Goal: Task Accomplishment & Management: Manage account settings

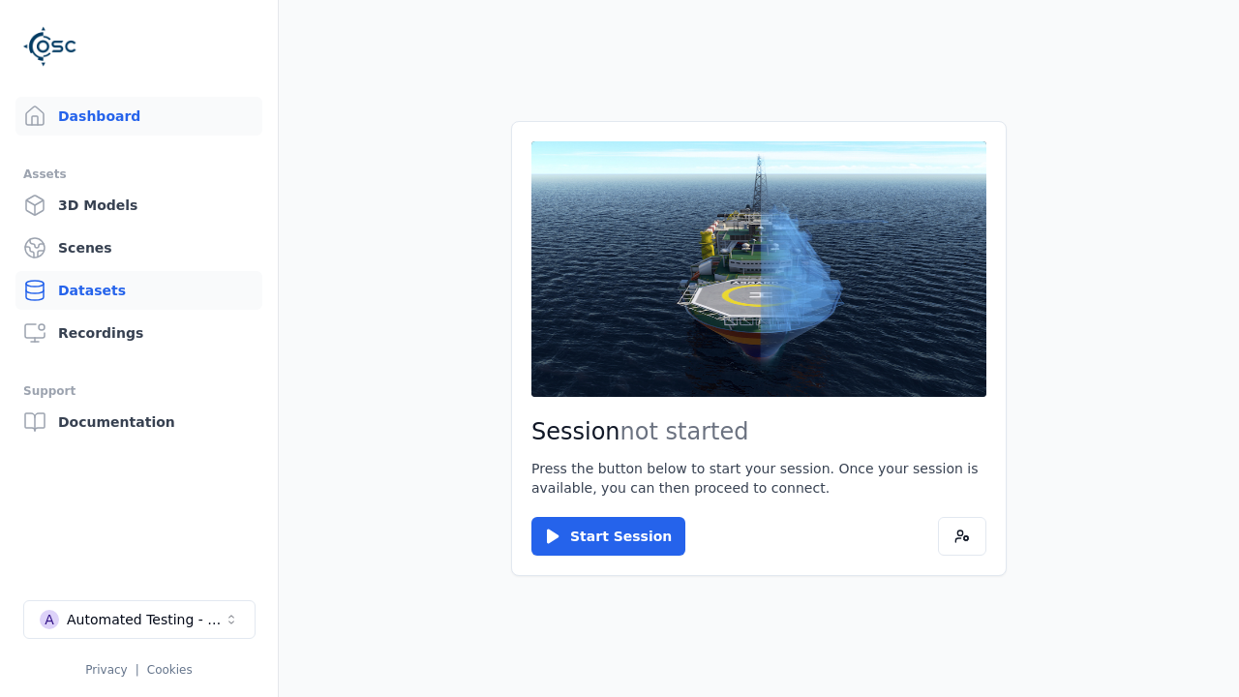
click at [138, 290] on link "Datasets" at bounding box center [138, 290] width 247 height 39
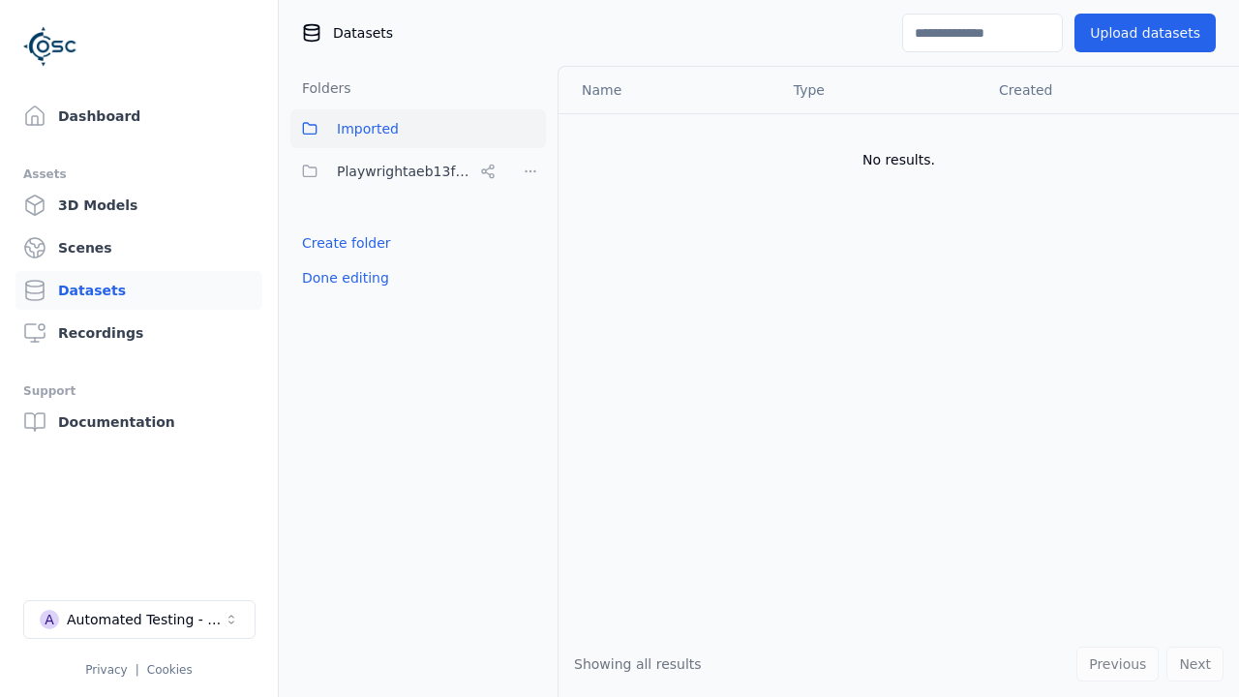
click at [341, 243] on link "Create folder" at bounding box center [346, 242] width 89 height 19
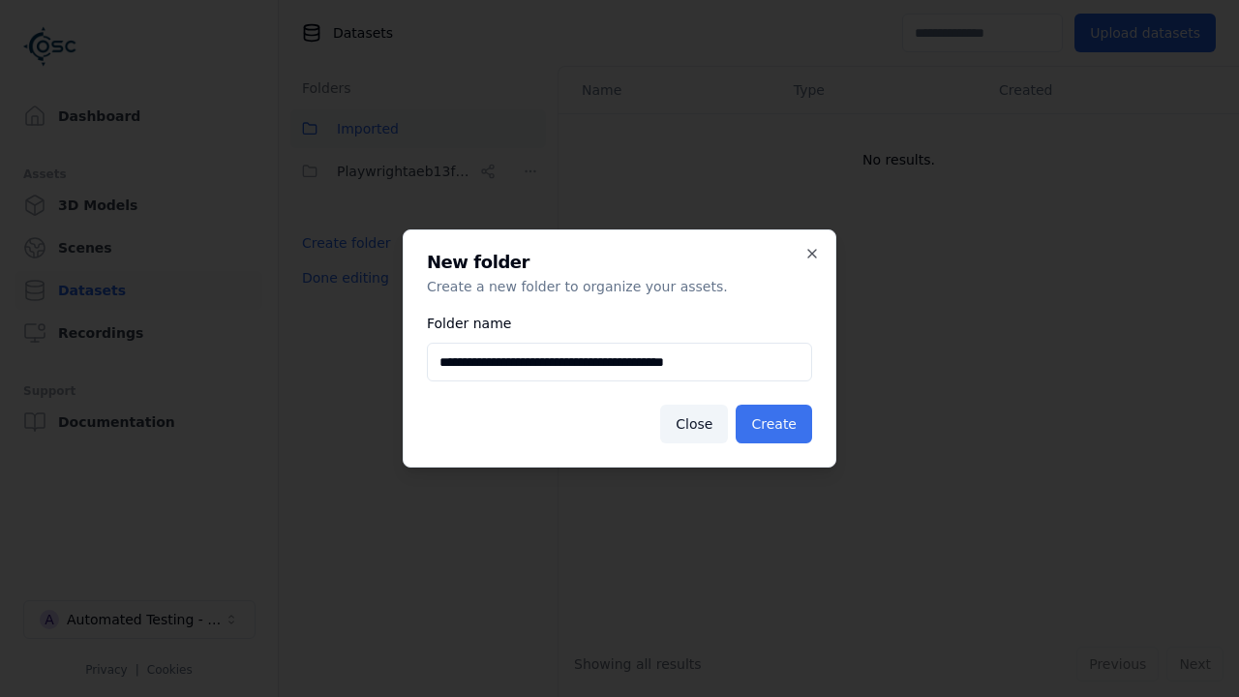
type input "**********"
click at [777, 424] on button "Create" at bounding box center [774, 424] width 76 height 39
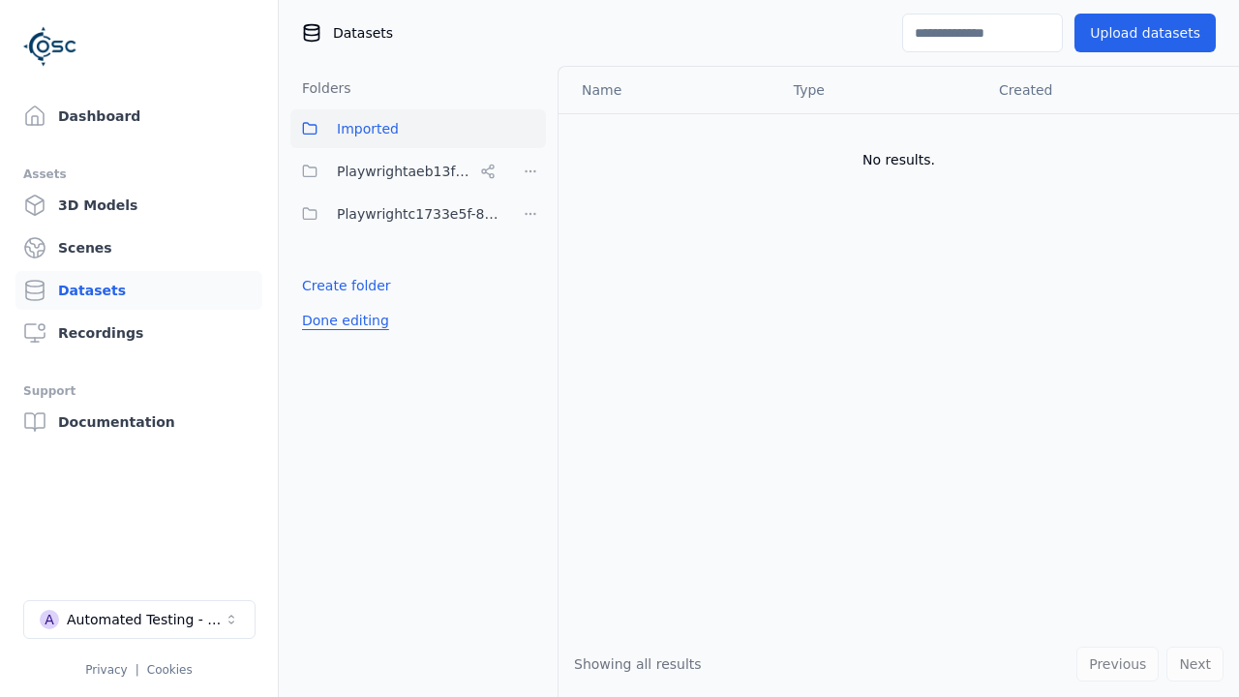
click at [341, 320] on button "Done editing" at bounding box center [345, 320] width 110 height 35
click at [323, 303] on button "Done editing" at bounding box center [345, 320] width 110 height 35
click at [530, 214] on html "Support Dashboard Assets 3D Models Scenes Datasets Recordings Support Documenta…" at bounding box center [619, 348] width 1239 height 697
click at [529, 284] on div "Rename" at bounding box center [537, 284] width 130 height 31
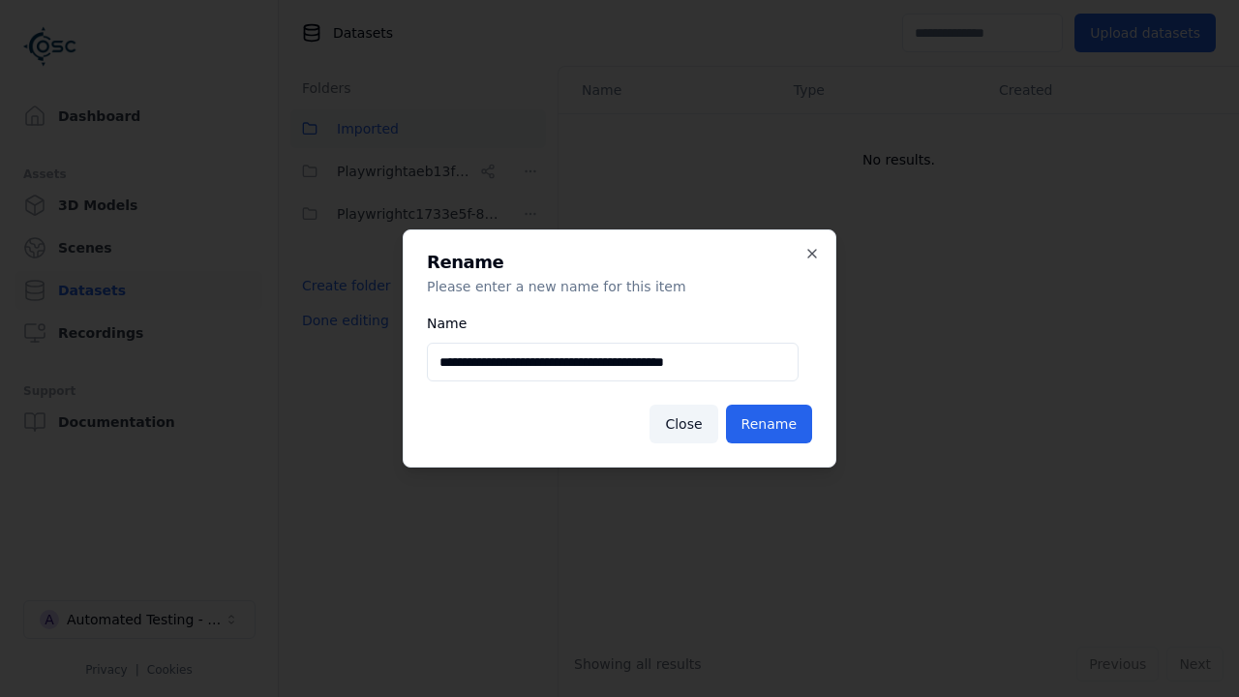
click at [612, 362] on input "**********" at bounding box center [613, 362] width 372 height 39
type input "**********"
click at [772, 424] on button "Rename" at bounding box center [769, 424] width 86 height 39
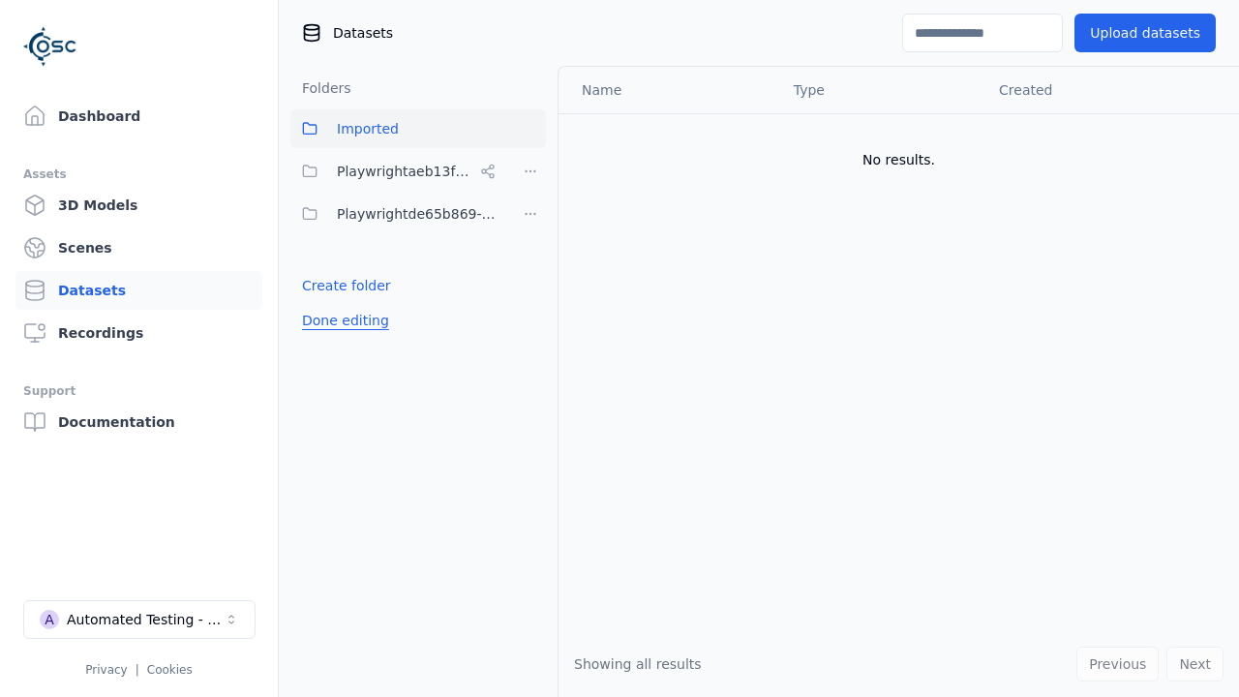
click at [341, 320] on button "Done editing" at bounding box center [345, 320] width 110 height 35
click at [323, 303] on button "Done editing" at bounding box center [345, 320] width 110 height 35
click at [530, 214] on html "Support Dashboard Assets 3D Models Scenes Datasets Recordings Support Documenta…" at bounding box center [619, 348] width 1239 height 697
click at [529, 315] on div "Delete" at bounding box center [537, 315] width 130 height 31
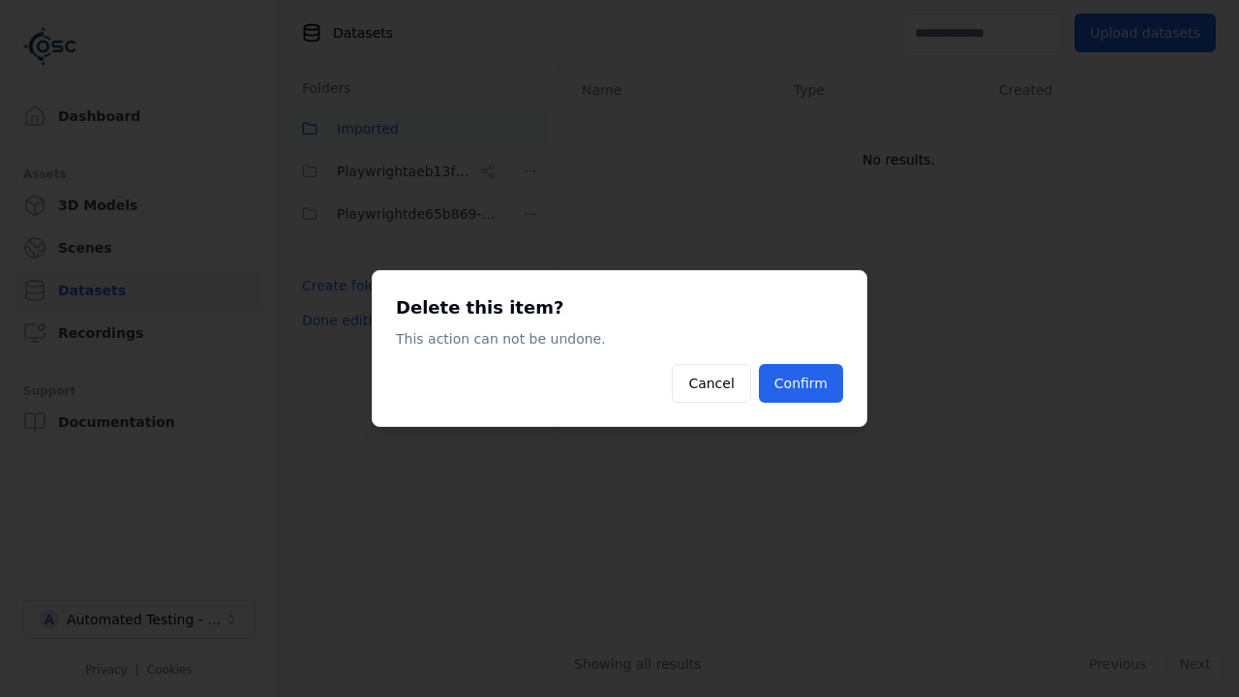
click at [803, 383] on button "Confirm" at bounding box center [801, 383] width 84 height 39
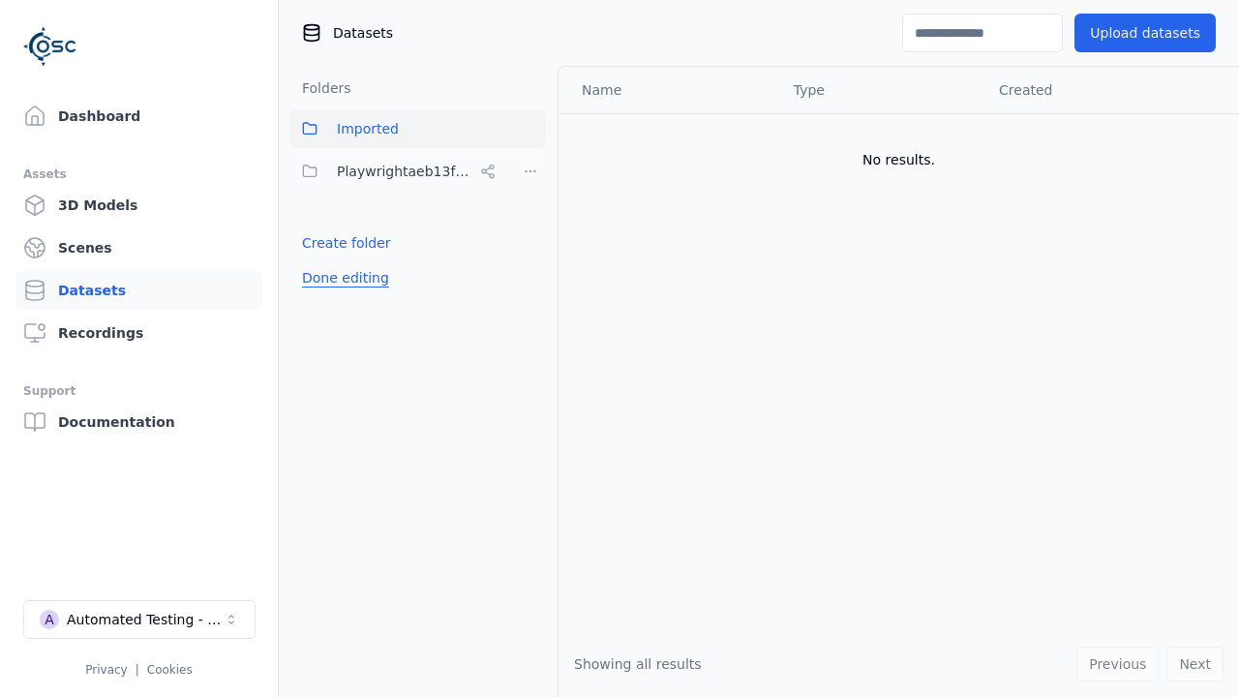
click at [341, 278] on button "Done editing" at bounding box center [345, 277] width 110 height 35
